Goal: Check status: Check status

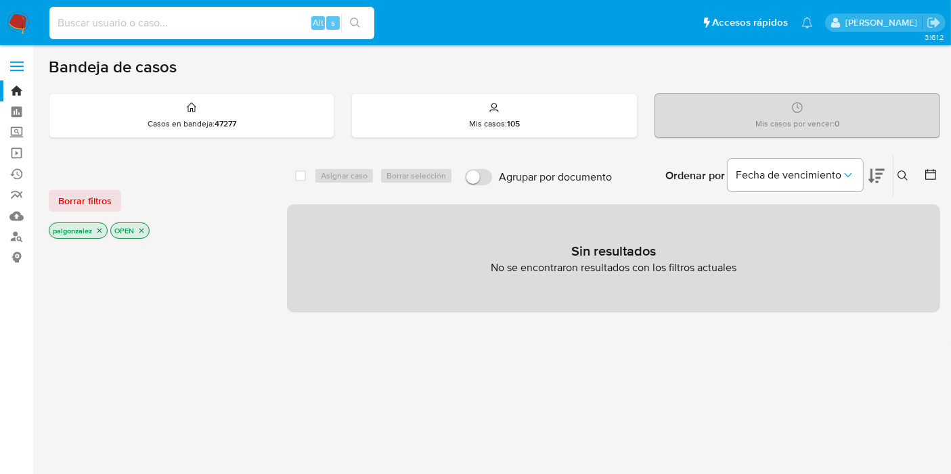
click at [139, 24] on input at bounding box center [211, 23] width 325 height 18
paste input "2721081621"
type input "2721081621"
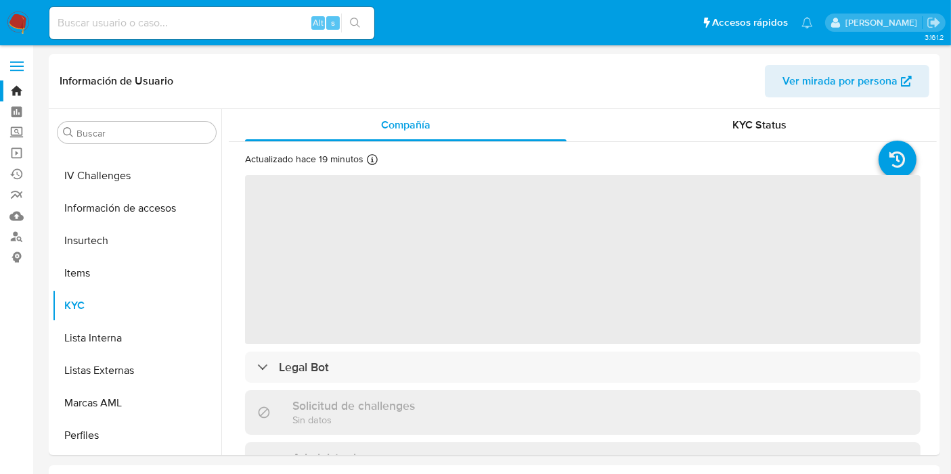
scroll to position [636, 0]
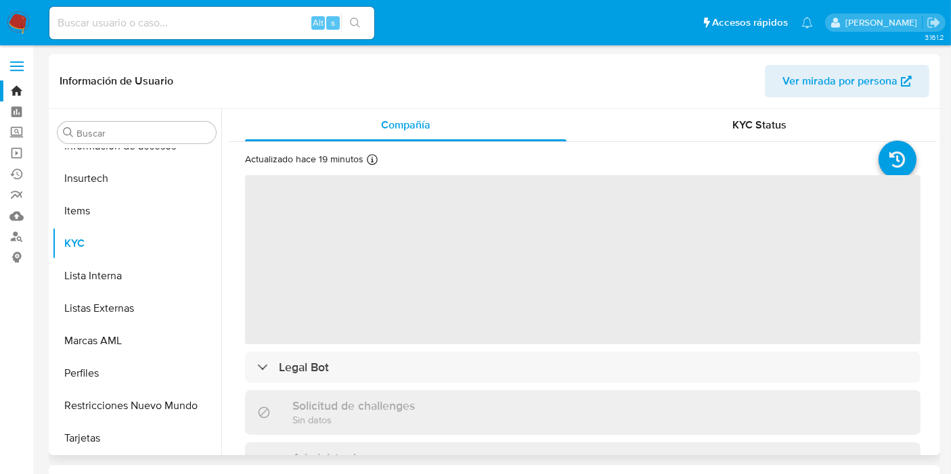
select select "10"
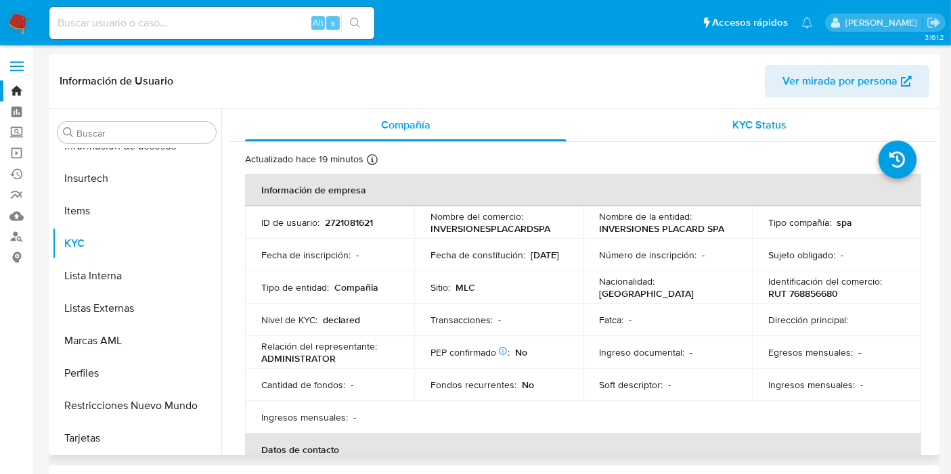
click at [764, 118] on span "KYC Status" at bounding box center [760, 125] width 54 height 16
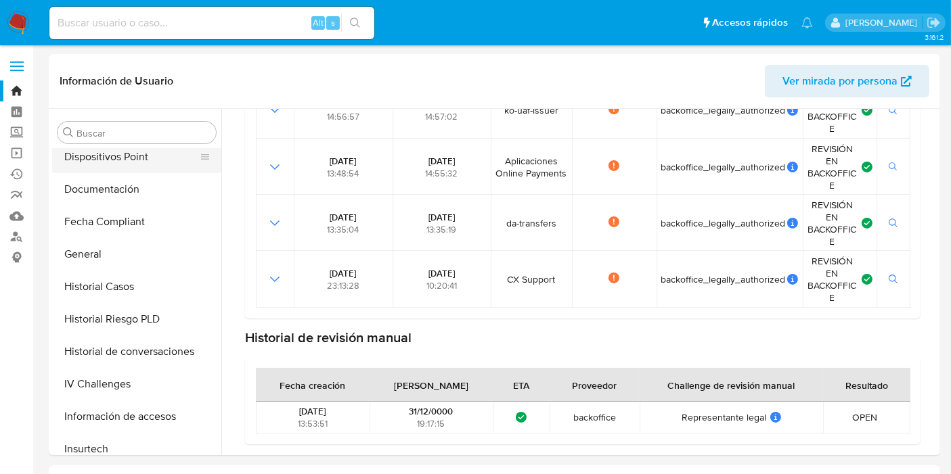
scroll to position [261, 0]
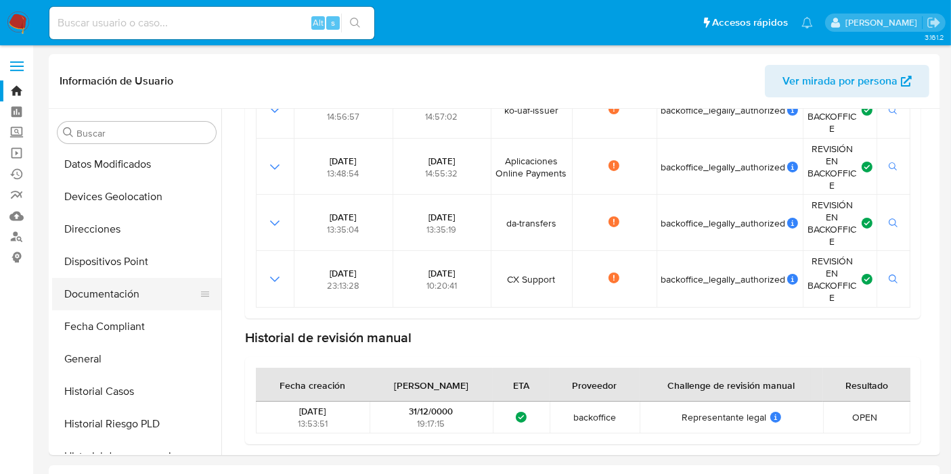
click at [115, 296] on button "Documentación" at bounding box center [131, 294] width 158 height 32
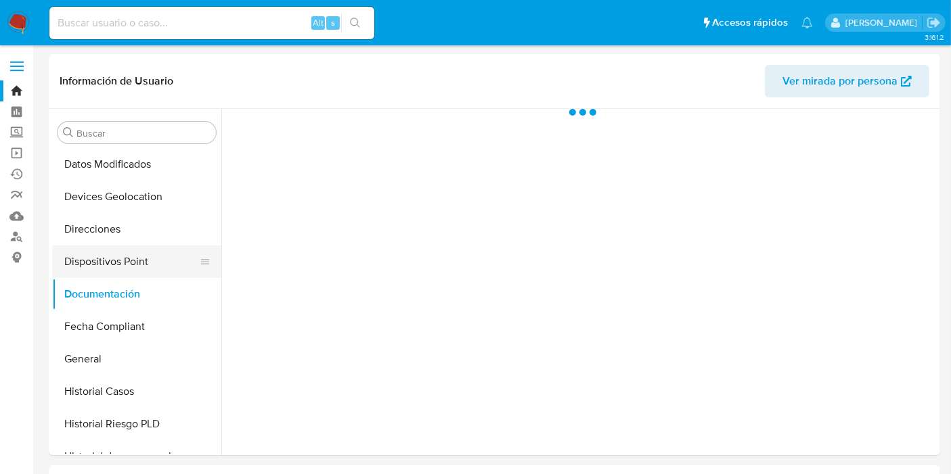
scroll to position [0, 0]
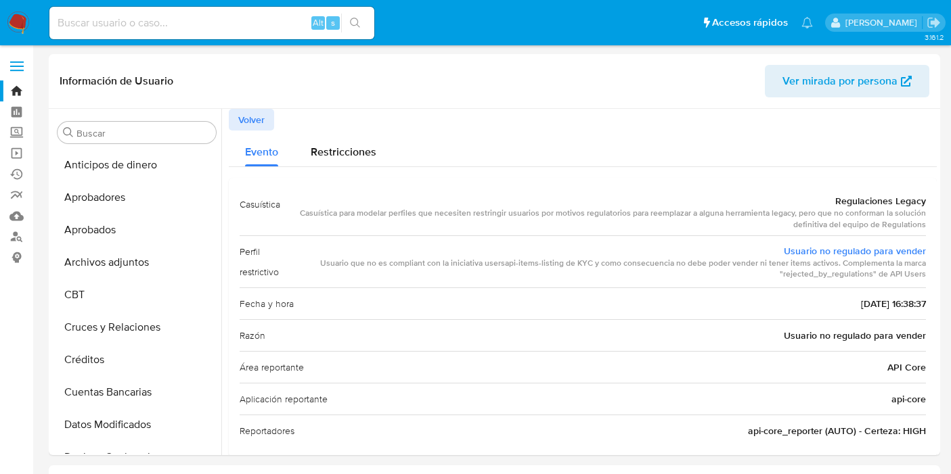
select select "10"
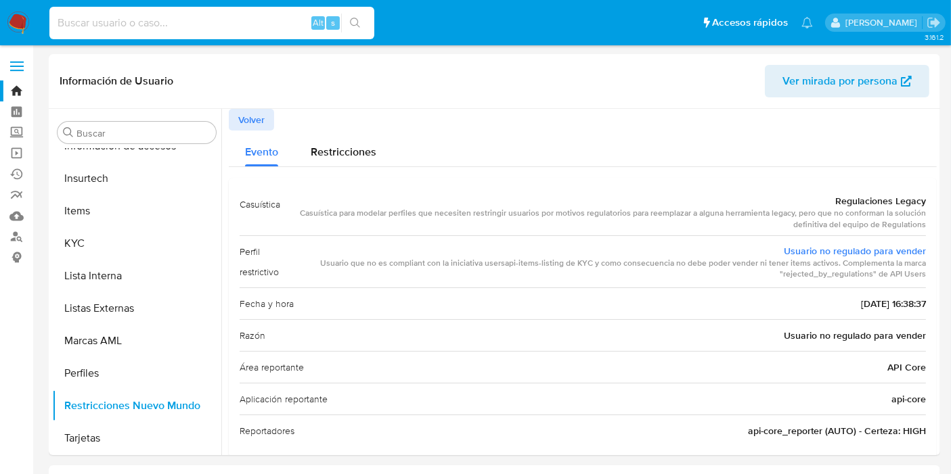
click at [108, 26] on input at bounding box center [211, 23] width 325 height 18
paste input "[DATE] 13:53:51 hs"
drag, startPoint x: 202, startPoint y: 20, endPoint x: 0, endPoint y: -3, distance: 202.9
paste input "2721081621"
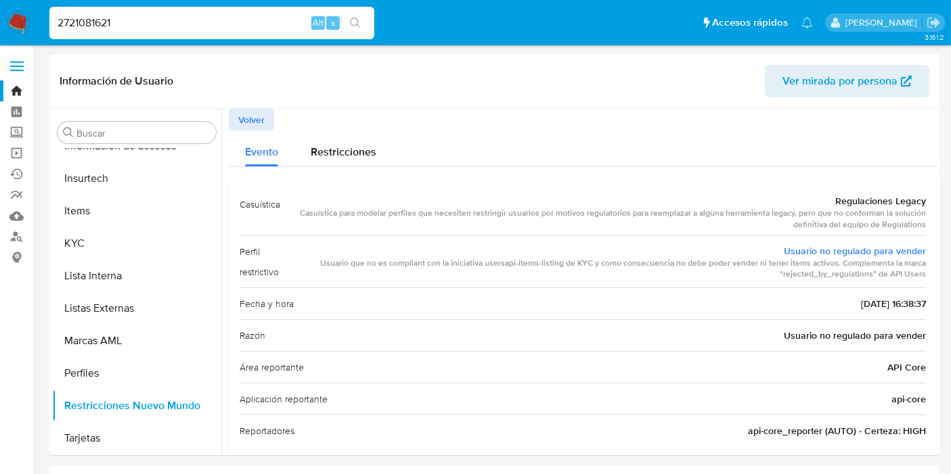
type input "2721081621"
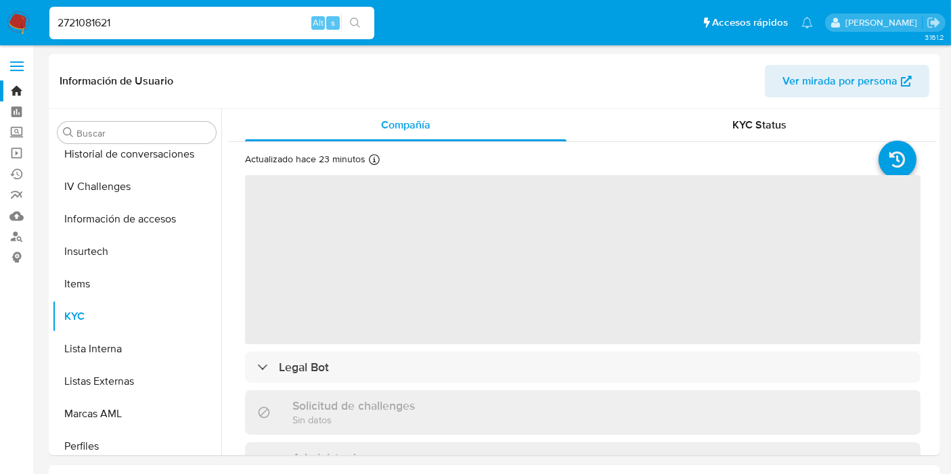
scroll to position [606, 0]
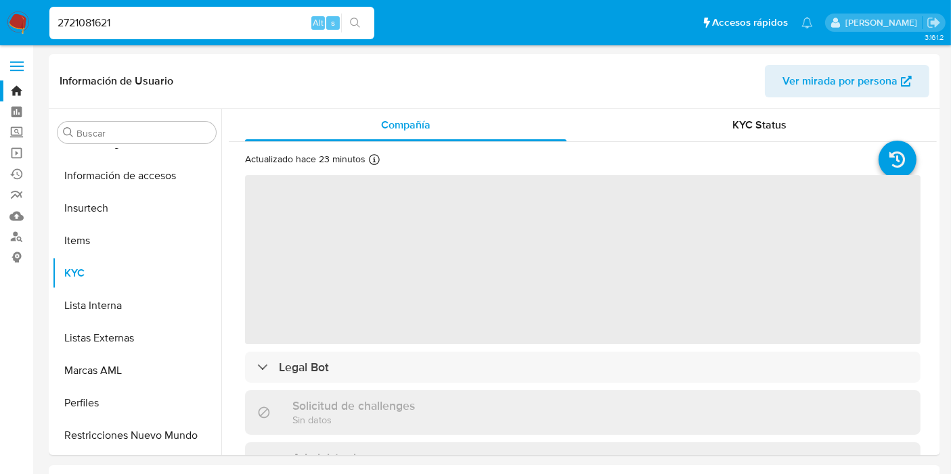
select select "10"
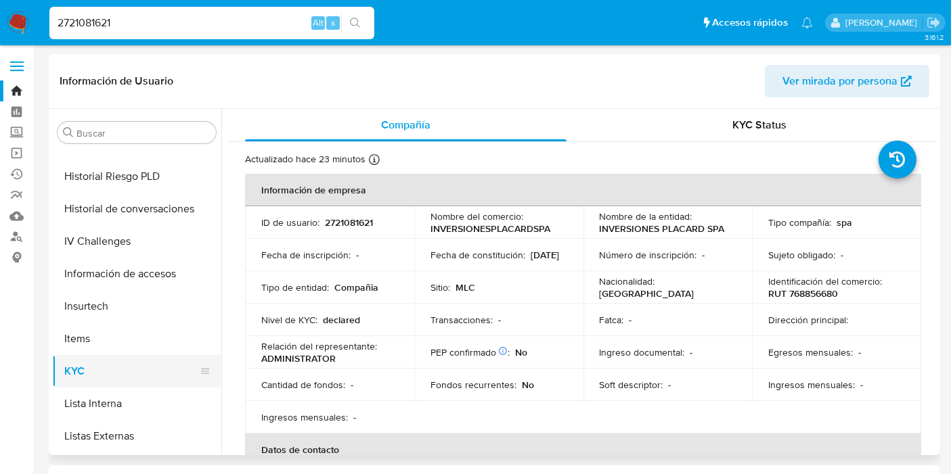
scroll to position [336, 0]
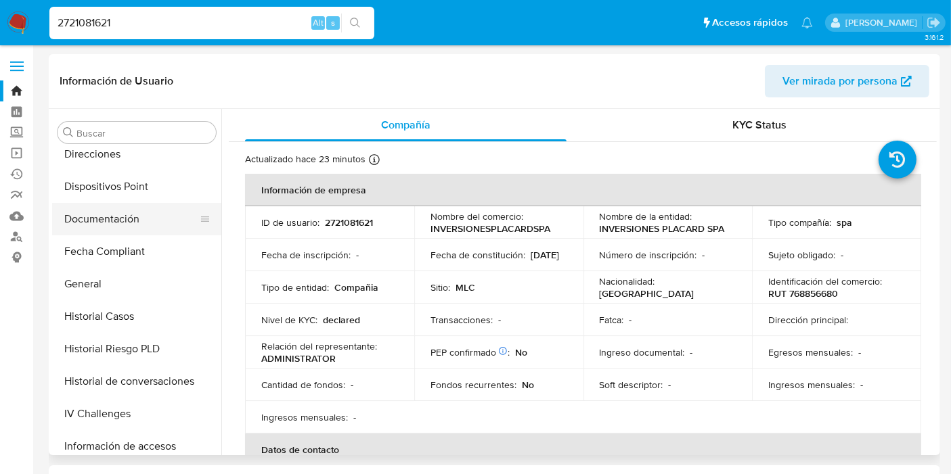
click at [133, 216] on button "Documentación" at bounding box center [131, 219] width 158 height 32
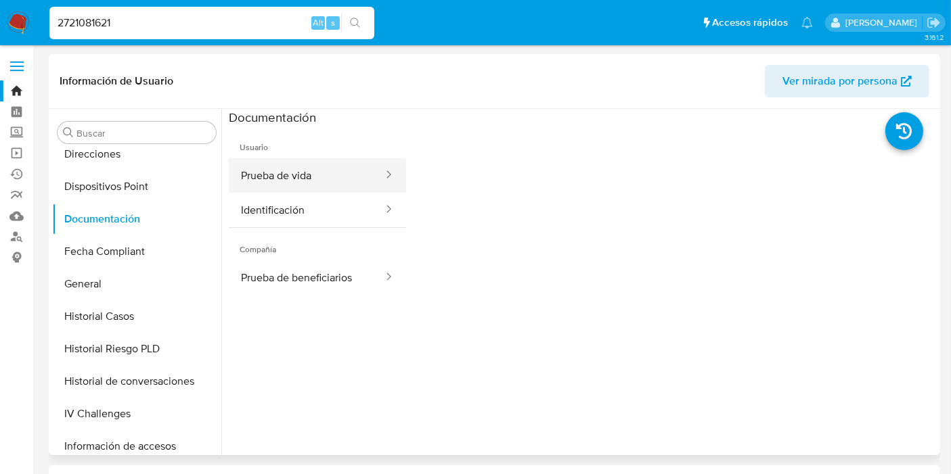
click at [313, 166] on button "Prueba de vida" at bounding box center [307, 175] width 156 height 35
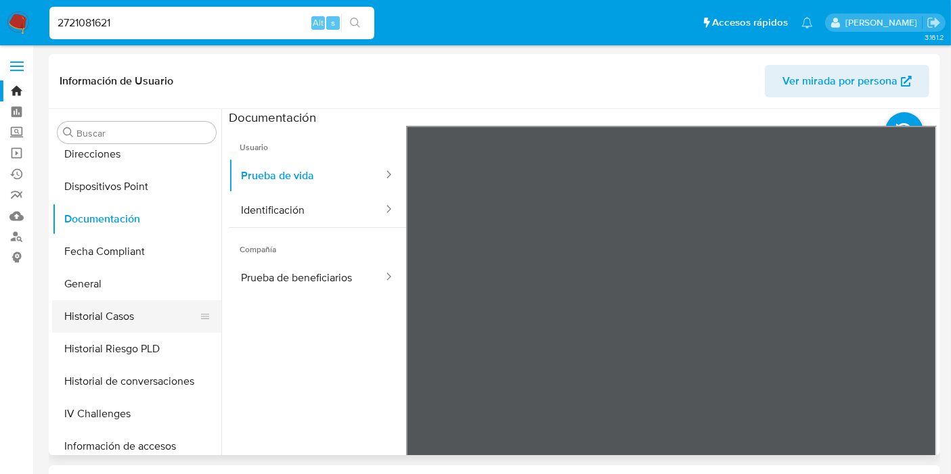
scroll to position [636, 0]
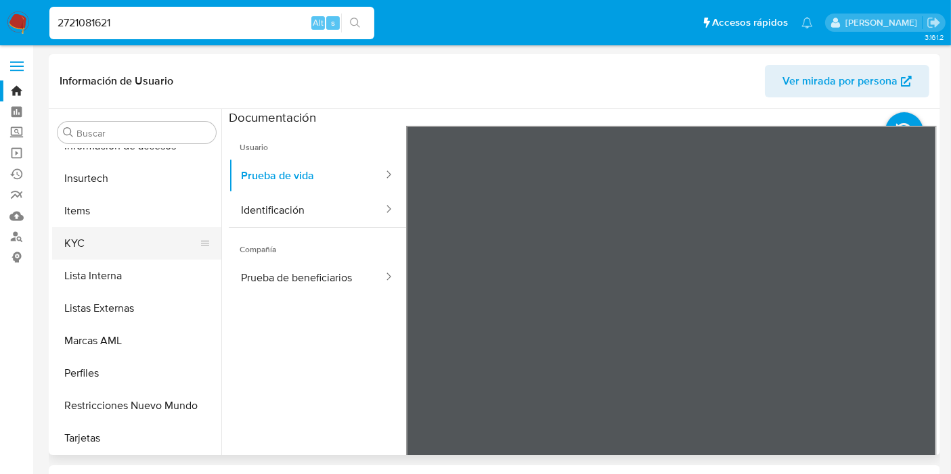
drag, startPoint x: 85, startPoint y: 236, endPoint x: 89, endPoint y: 231, distance: 7.2
click at [87, 231] on button "KYC" at bounding box center [131, 243] width 158 height 32
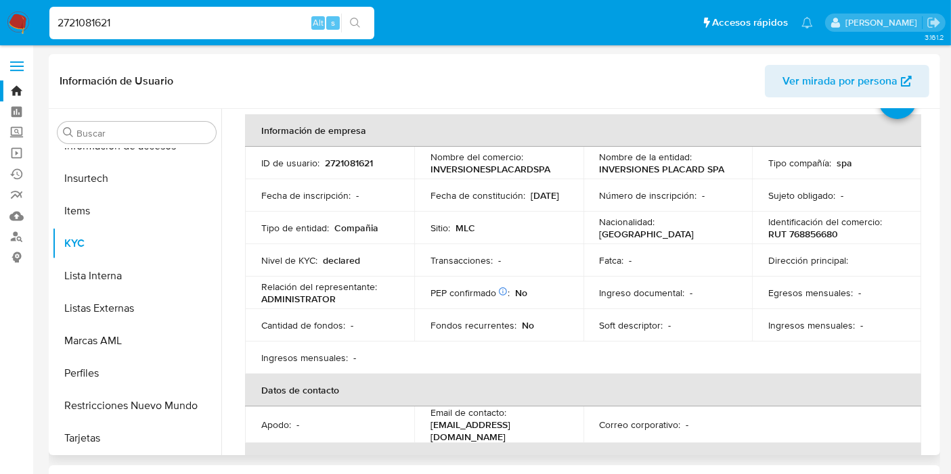
scroll to position [0, 0]
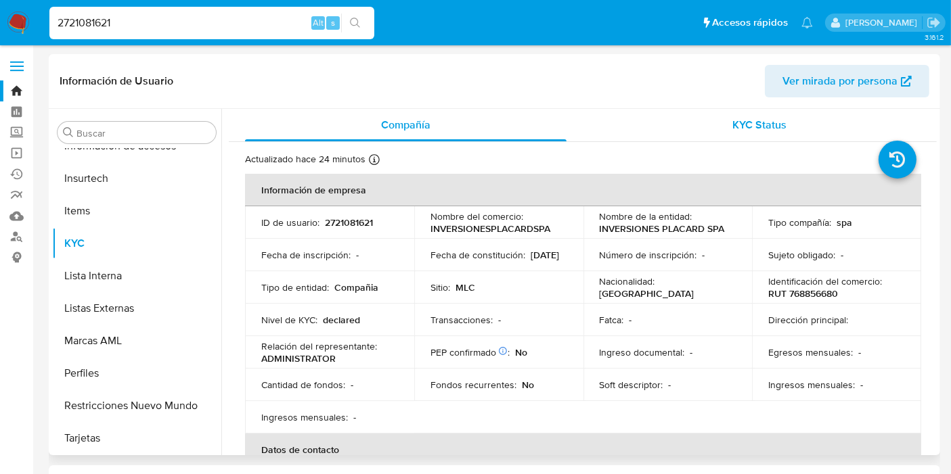
click at [773, 121] on span "KYC Status" at bounding box center [760, 125] width 54 height 16
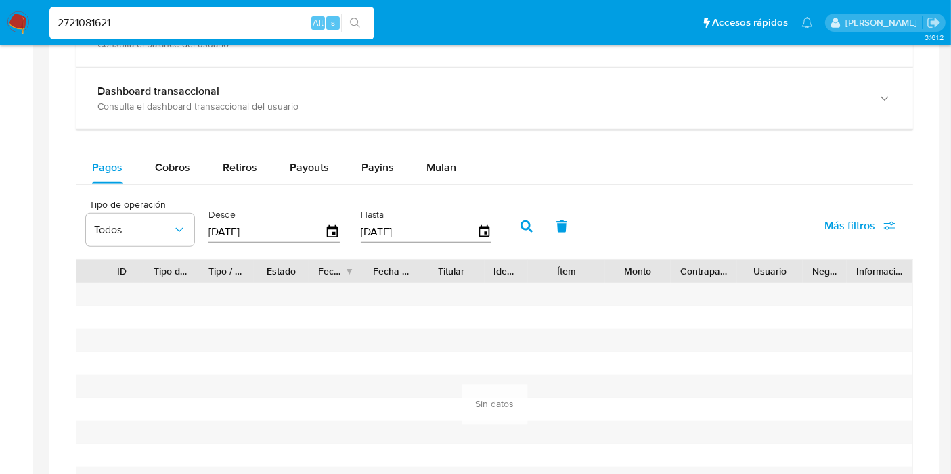
scroll to position [902, 0]
